Goal: Task Accomplishment & Management: Use online tool/utility

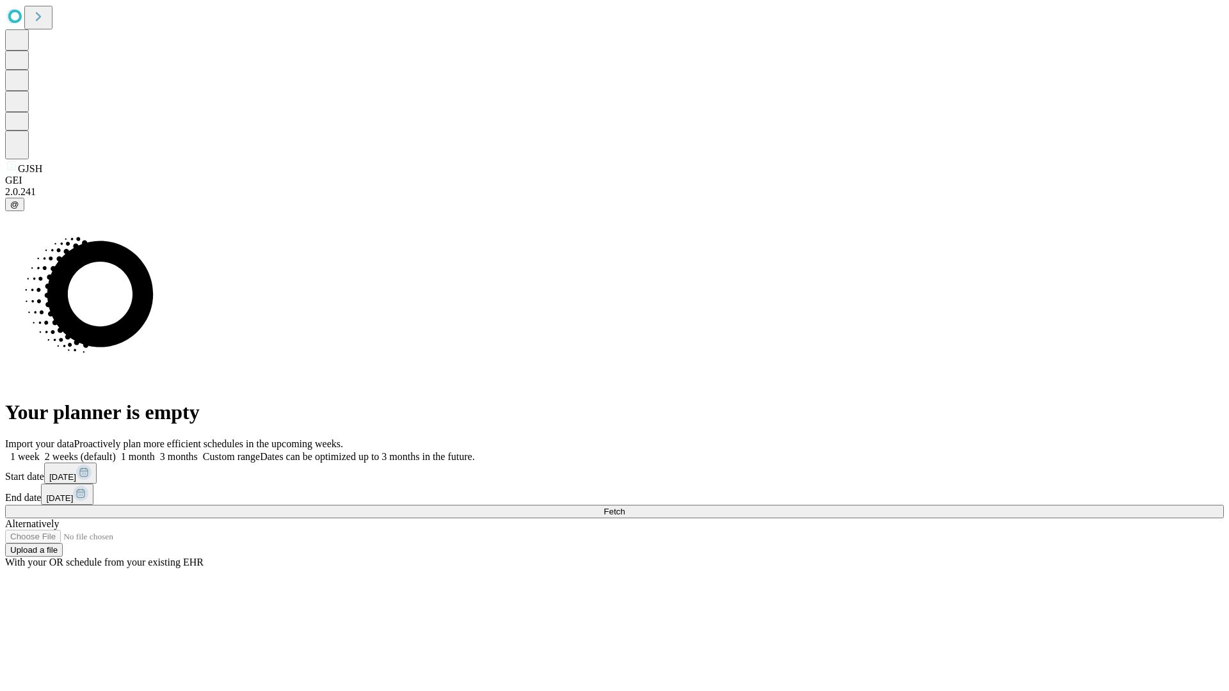
click at [625, 507] on span "Fetch" at bounding box center [613, 512] width 21 height 10
